Goal: Task Accomplishment & Management: Use online tool/utility

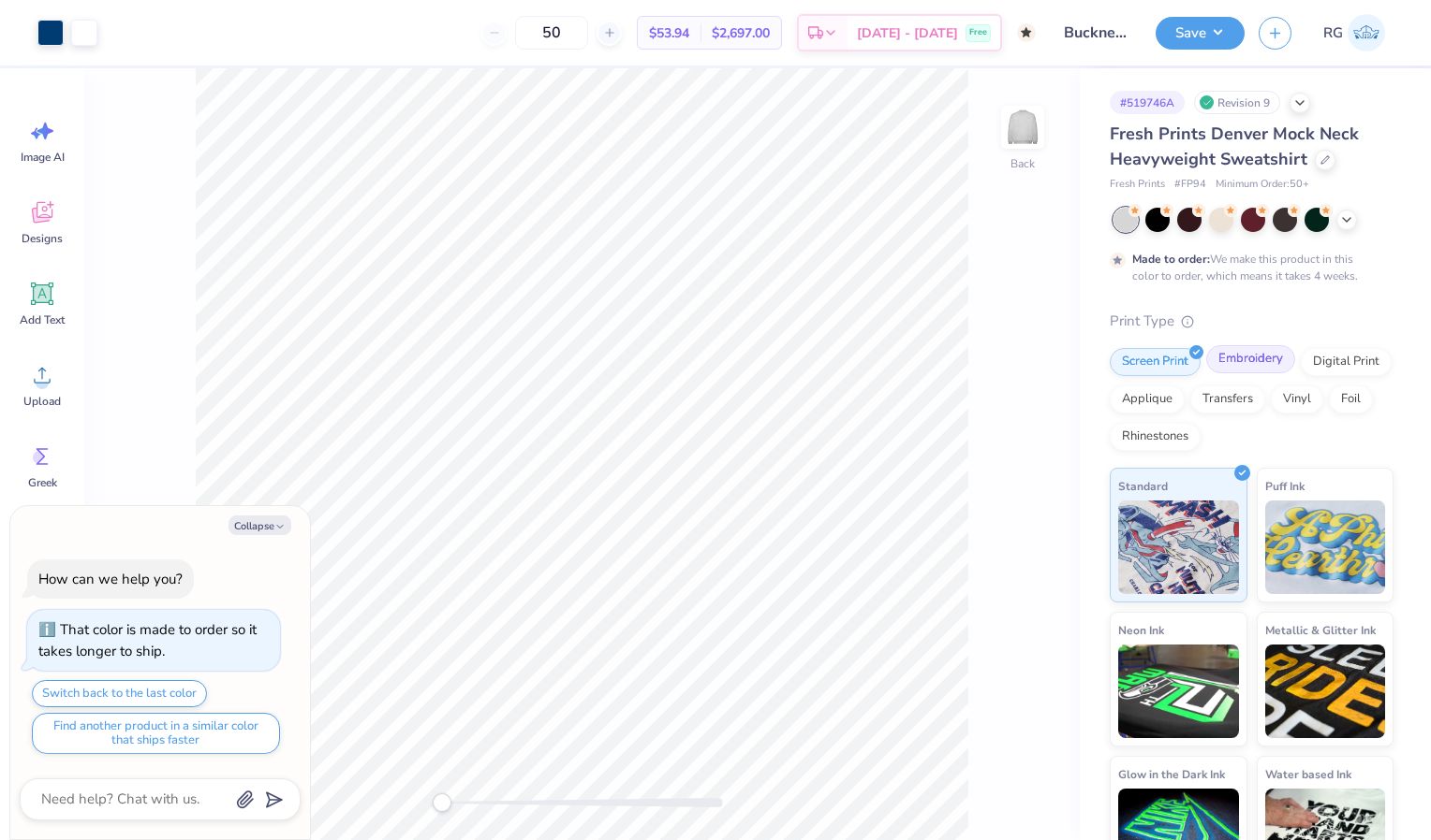
click at [1257, 359] on div "Embroidery" at bounding box center [1250, 359] width 89 height 28
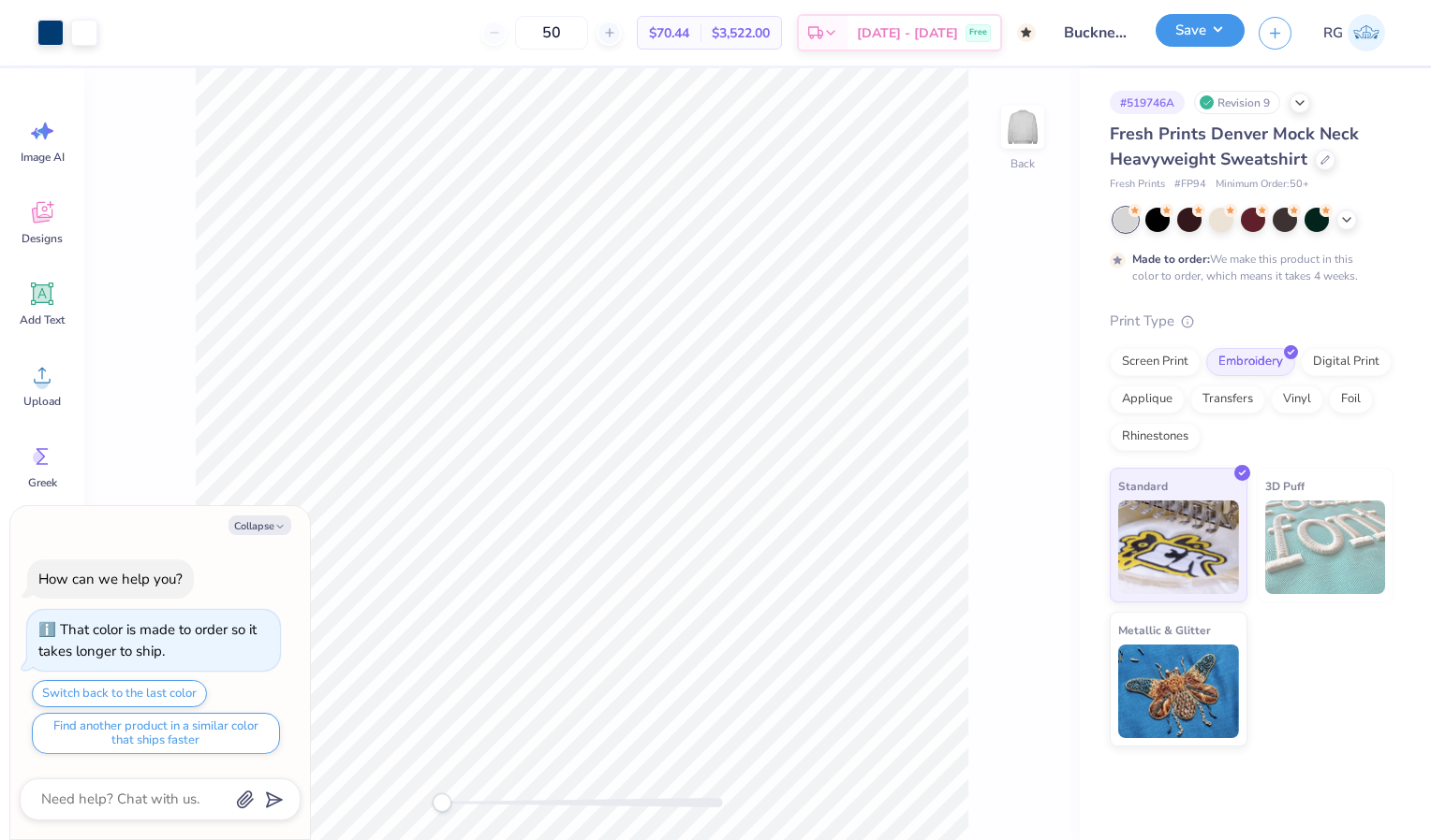
click at [1195, 27] on button "Save" at bounding box center [1200, 30] width 89 height 33
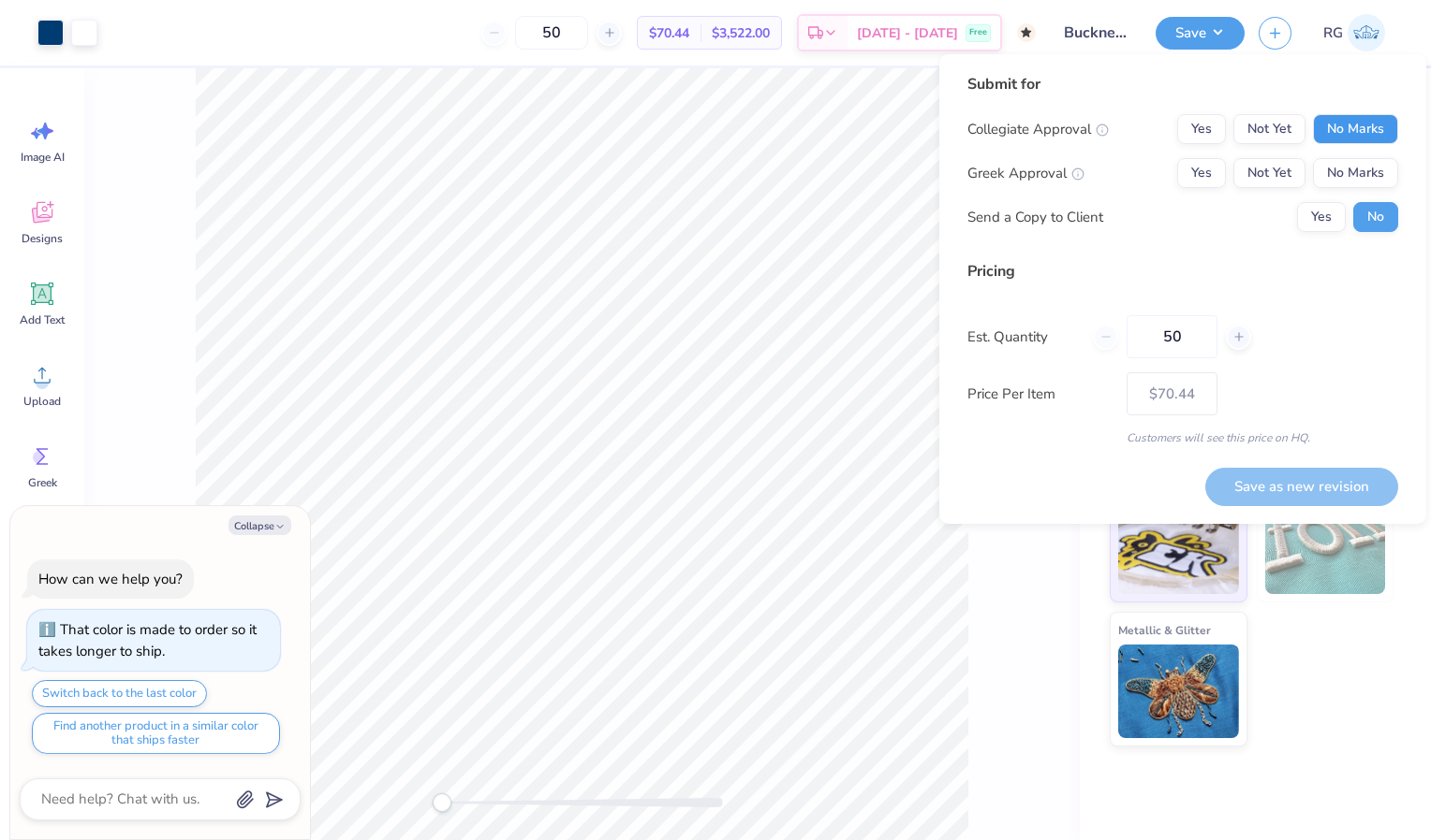
click at [1365, 122] on button "No Marks" at bounding box center [1355, 130] width 85 height 30
click at [1192, 164] on button "Yes" at bounding box center [1201, 173] width 48 height 30
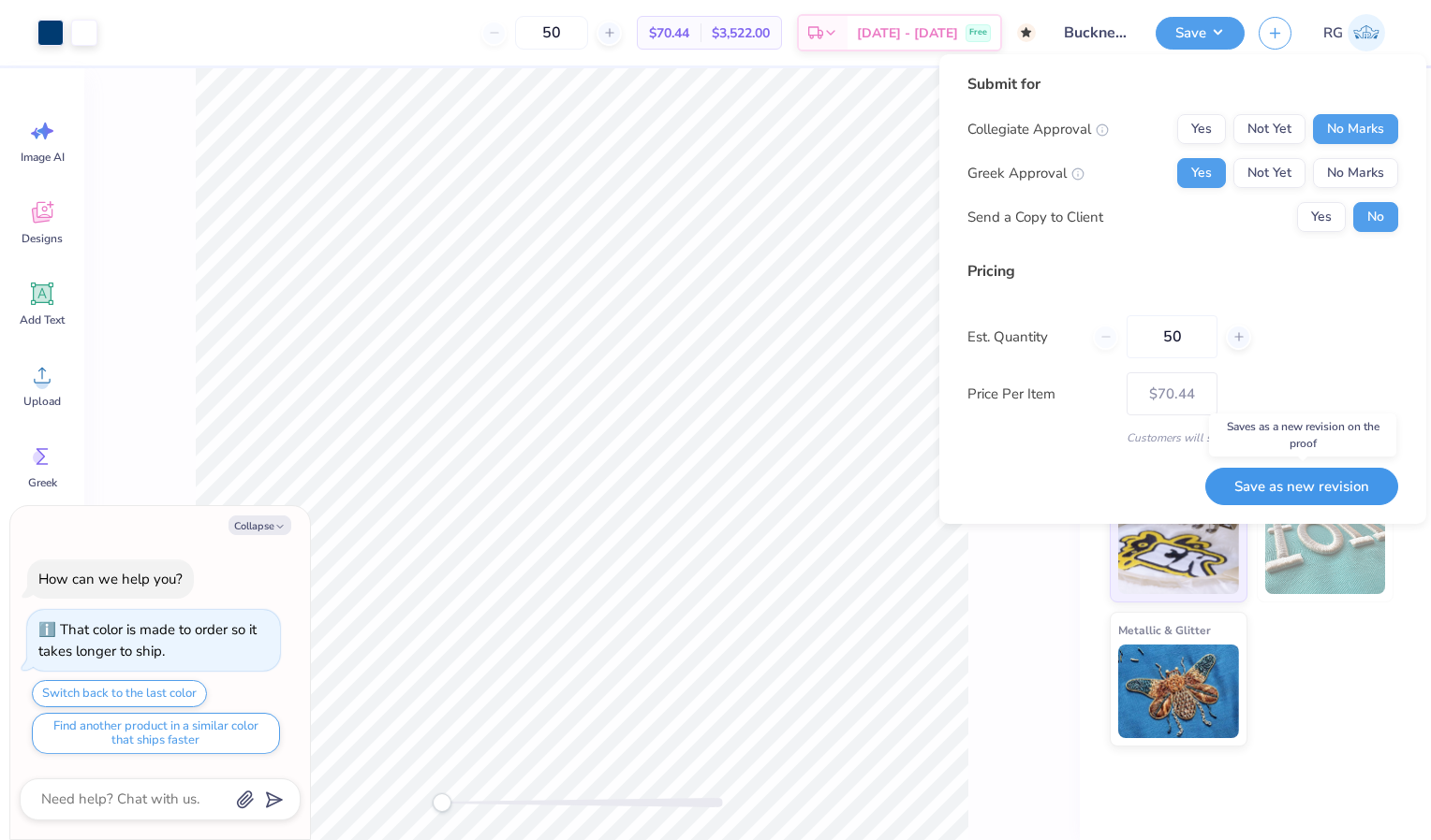
click at [1326, 479] on button "Save as new revision" at bounding box center [1301, 487] width 193 height 39
type textarea "x"
type input "– –"
type textarea "x"
type input "$70.44"
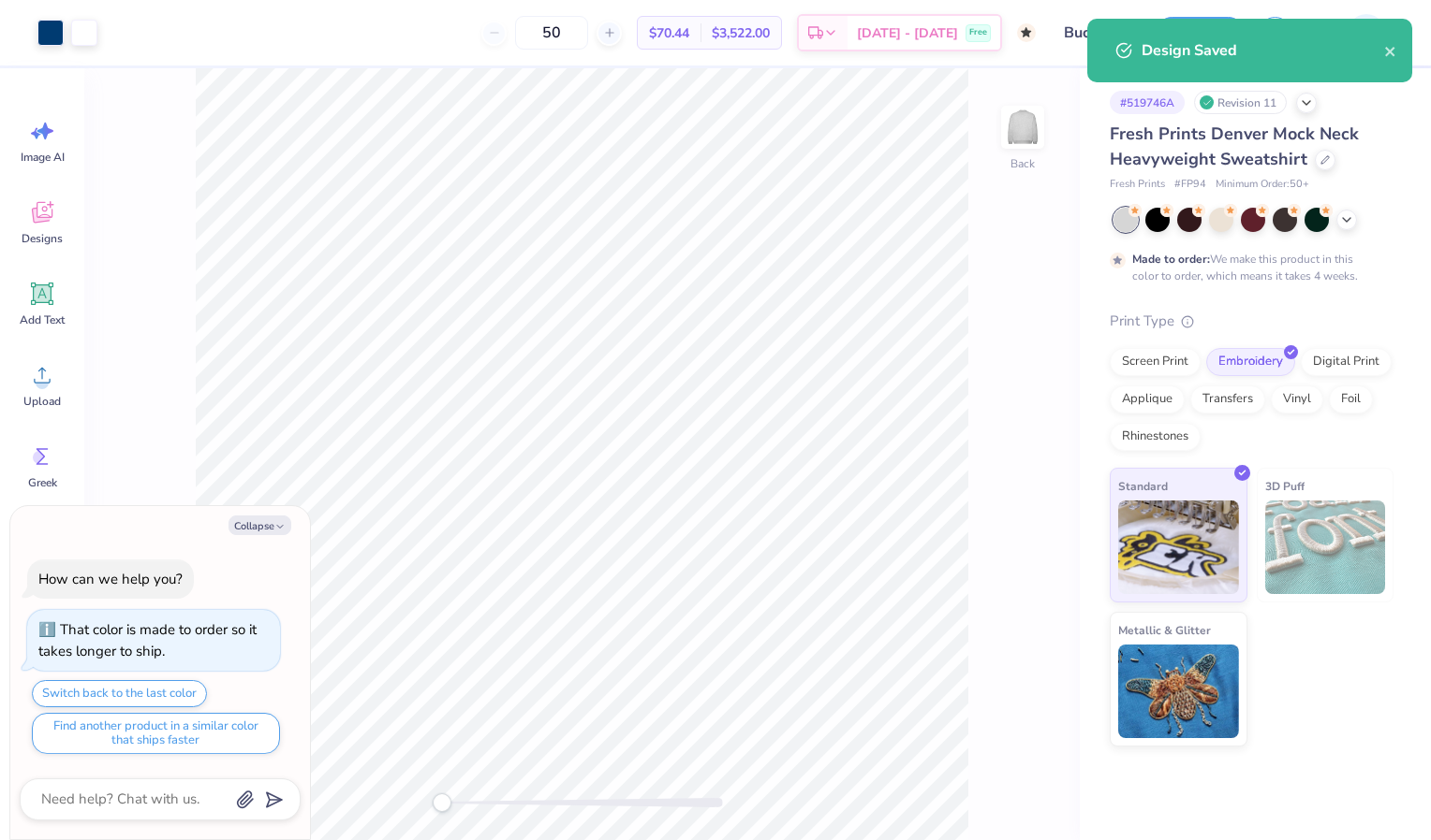
type textarea "x"
